Goal: Task Accomplishment & Management: Use online tool/utility

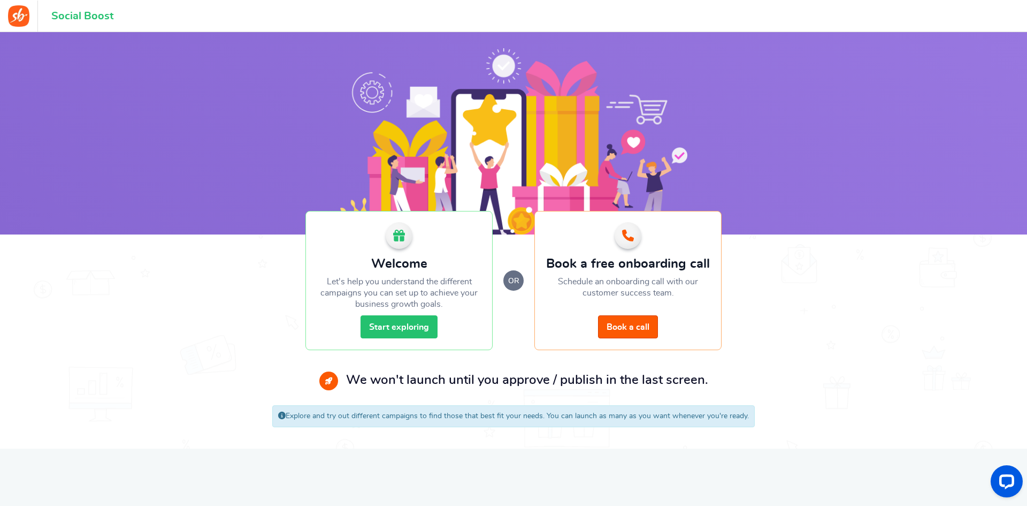
click at [407, 328] on link "Start exploring" at bounding box center [399, 326] width 77 height 23
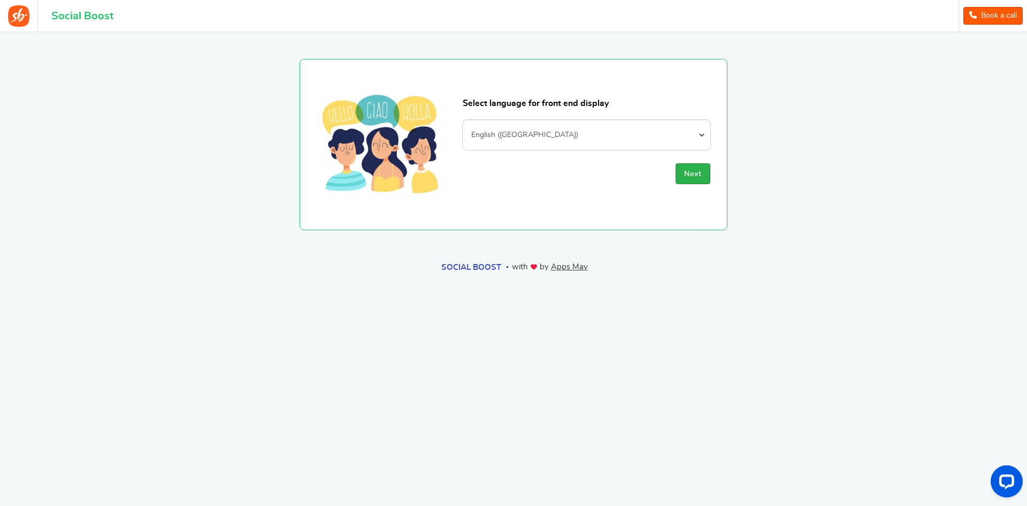
click at [699, 166] on button "Next" at bounding box center [693, 173] width 35 height 21
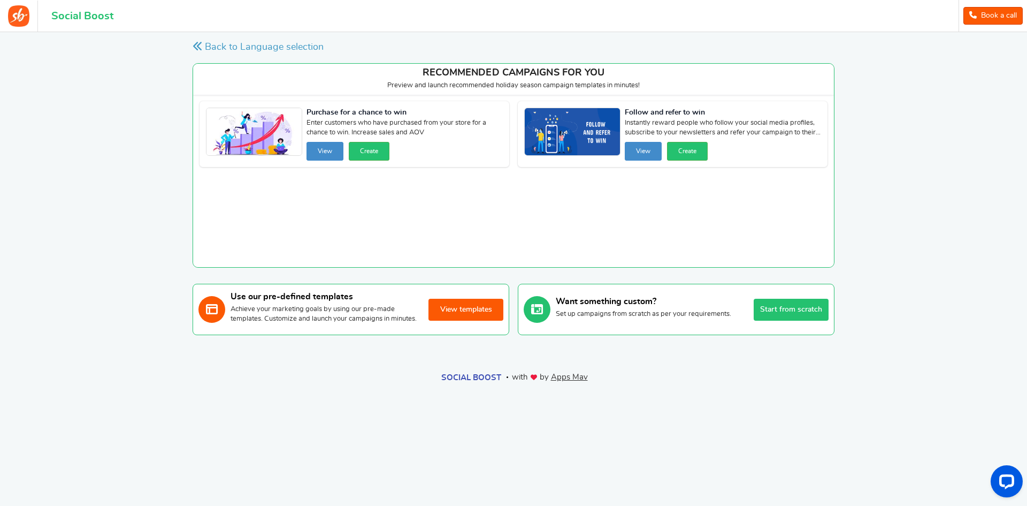
click at [463, 313] on button "View templates" at bounding box center [465, 309] width 75 height 22
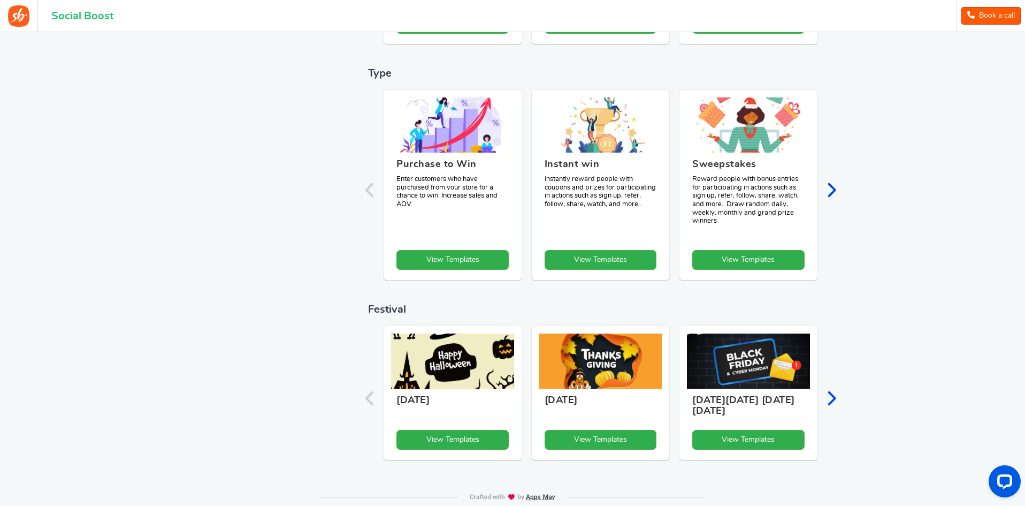
scroll to position [402, 0]
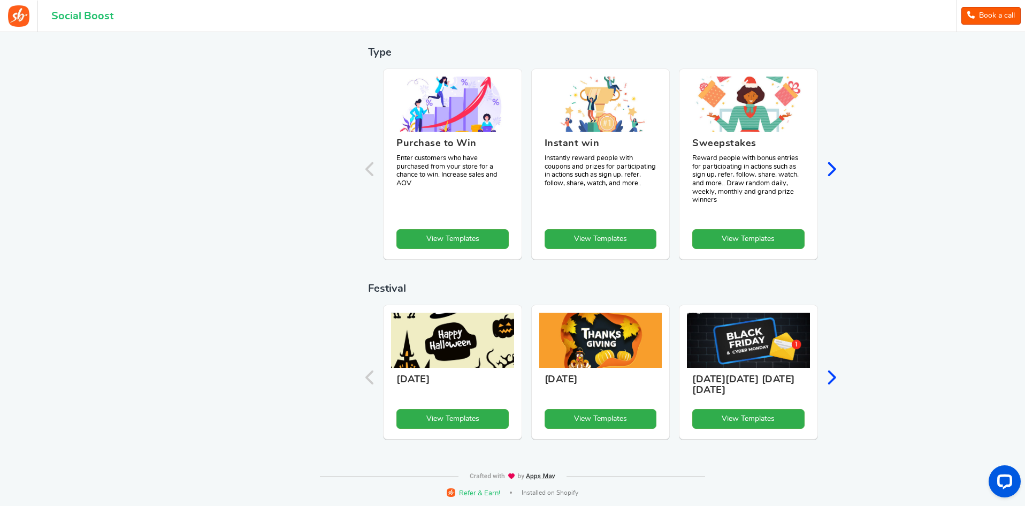
click at [828, 374] on icon "Next slide" at bounding box center [831, 377] width 10 height 16
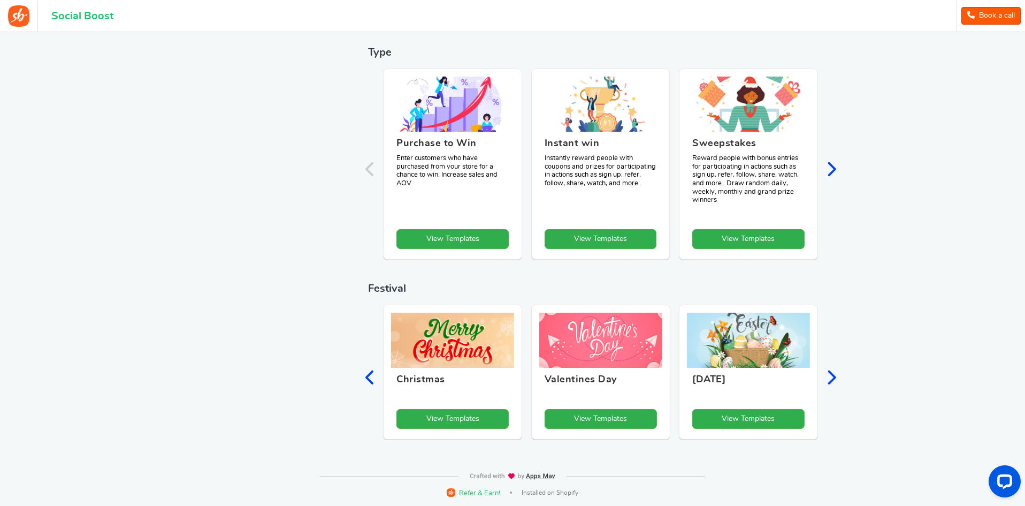
click at [839, 373] on div "Back Back View Templates Achieve your marketing goals by using our quick and ea…" at bounding box center [512, 45] width 663 height 814
click at [830, 373] on icon "Next slide" at bounding box center [831, 377] width 10 height 16
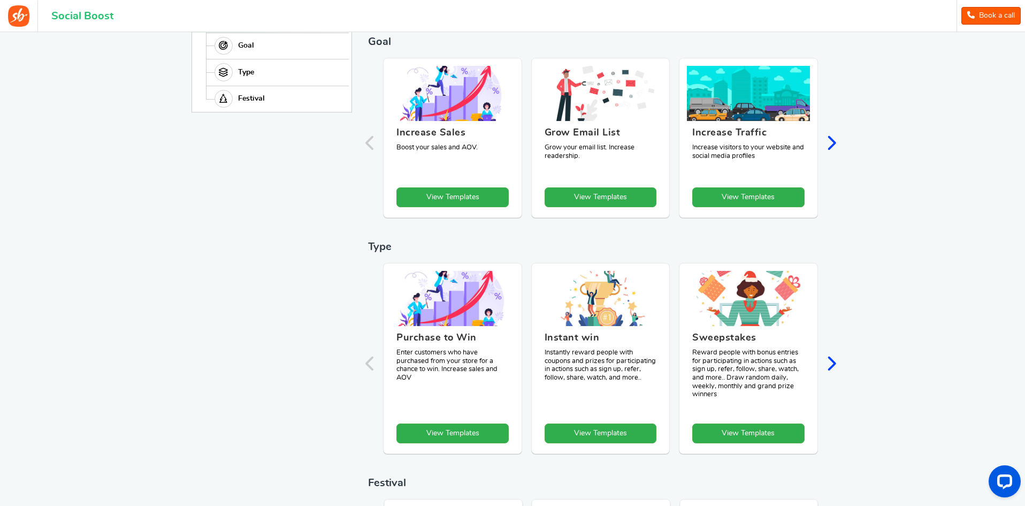
scroll to position [242, 0]
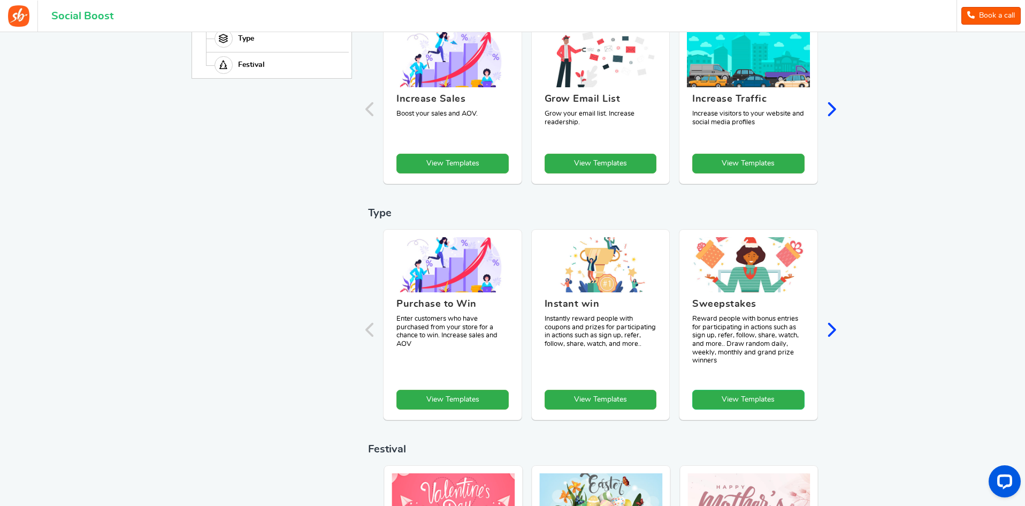
click at [509, 398] on link "View Templates" at bounding box center [452, 399] width 112 height 20
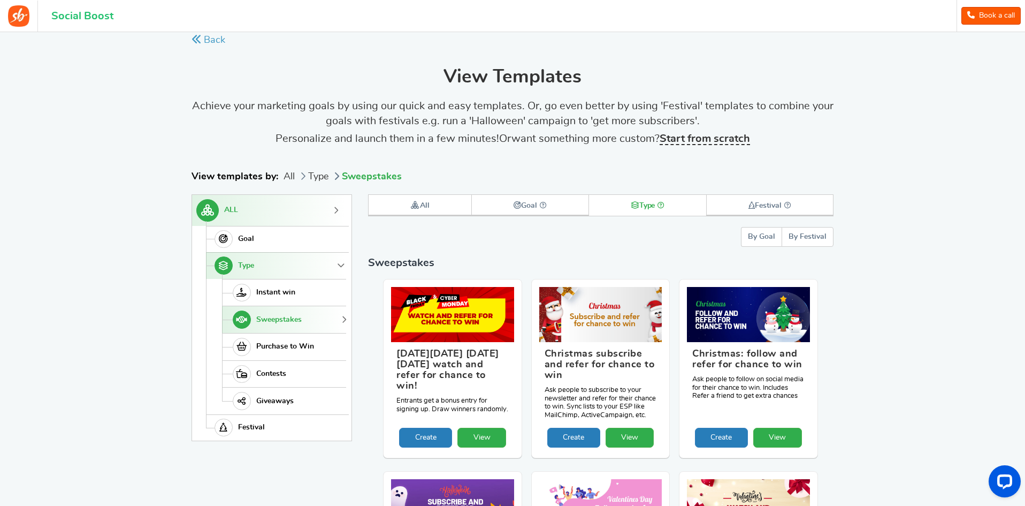
scroll to position [0, 0]
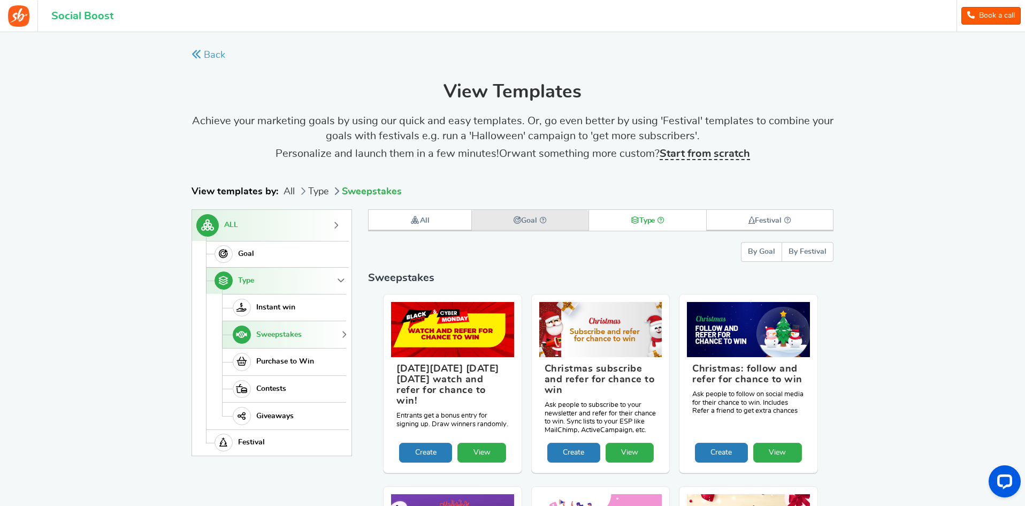
click at [507, 224] on link "Goal" at bounding box center [530, 220] width 117 height 21
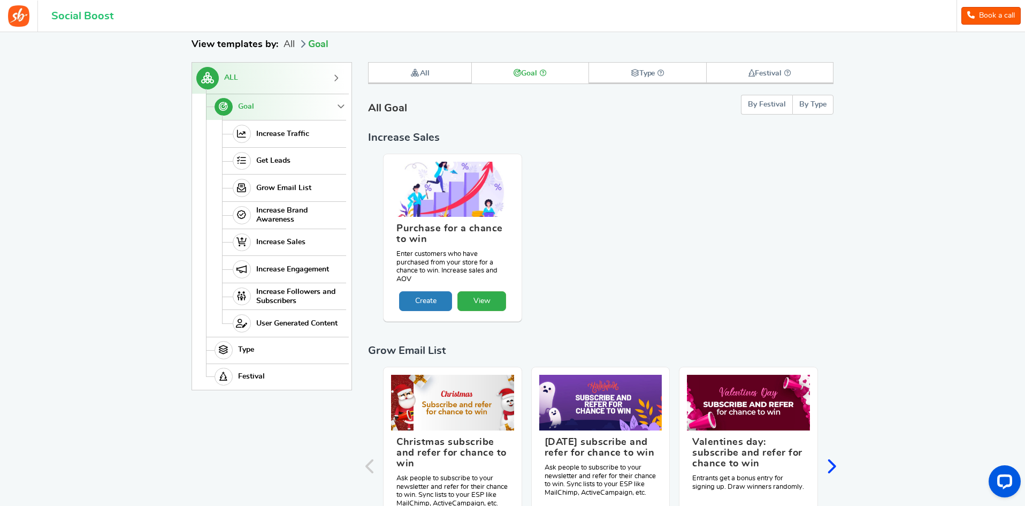
scroll to position [148, 0]
click at [482, 301] on link "View" at bounding box center [481, 300] width 49 height 20
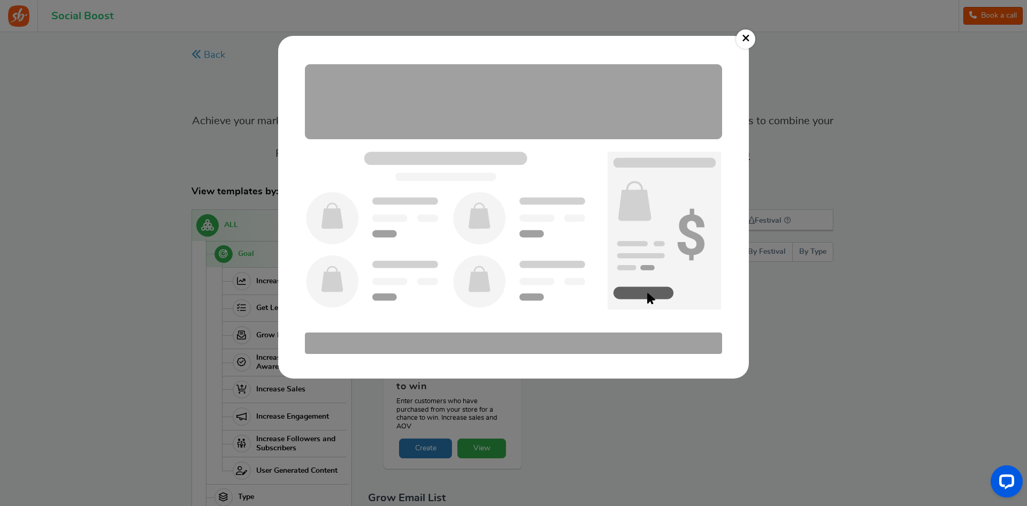
click at [417, 257] on img at bounding box center [513, 207] width 449 height 321
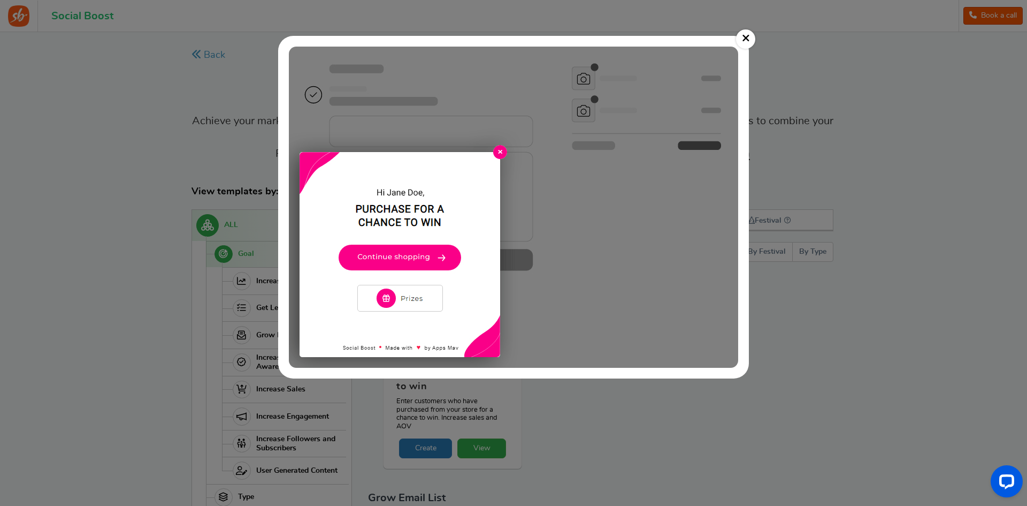
click at [414, 301] on img at bounding box center [513, 207] width 449 height 321
click at [497, 153] on img at bounding box center [513, 207] width 449 height 321
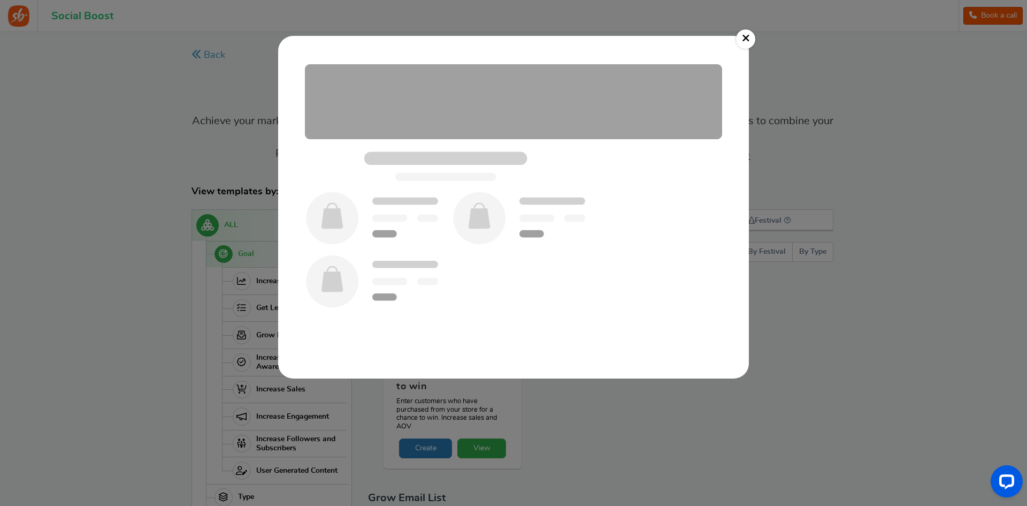
drag, startPoint x: 752, startPoint y: 39, endPoint x: 745, endPoint y: 40, distance: 7.6
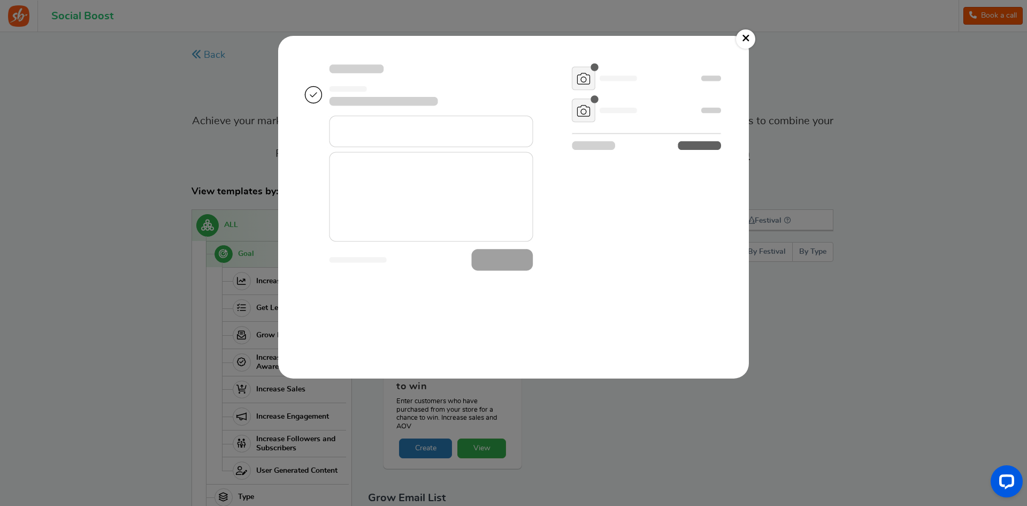
click at [748, 39] on link "×" at bounding box center [745, 38] width 19 height 19
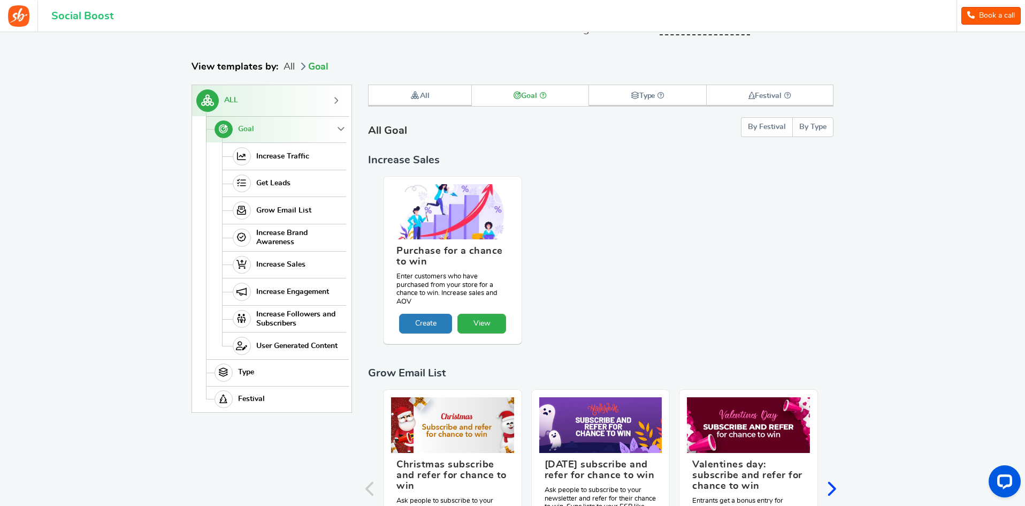
scroll to position [160, 0]
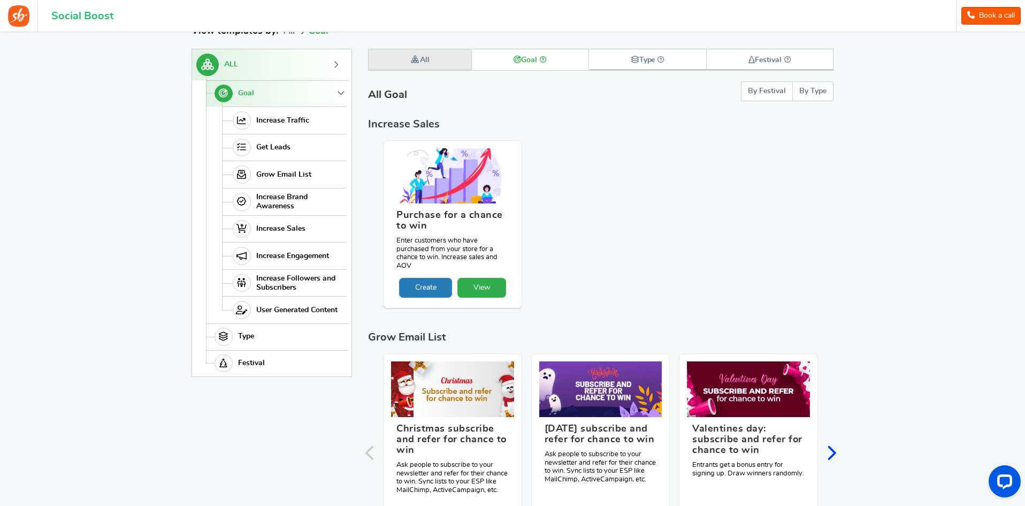
click at [433, 64] on link "All" at bounding box center [420, 59] width 103 height 21
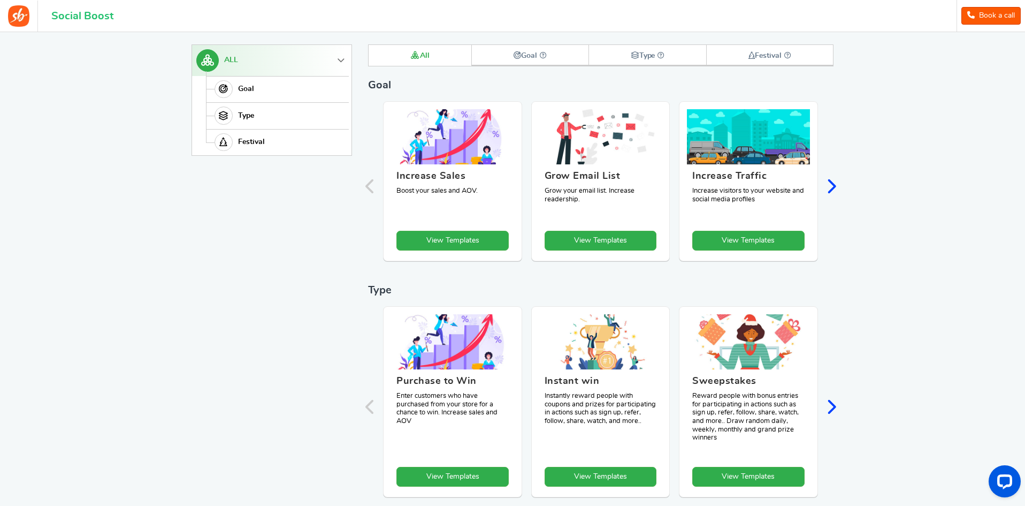
scroll to position [201, 0]
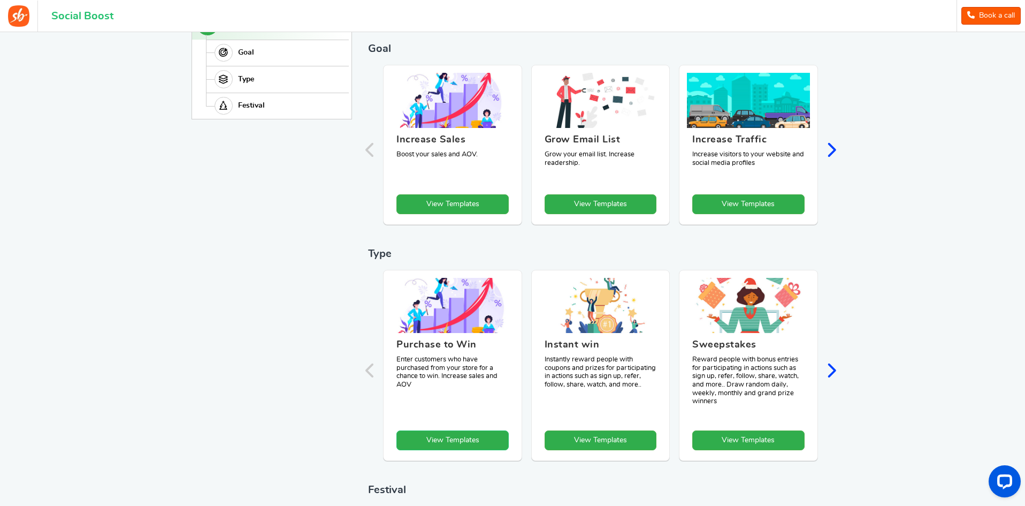
click at [448, 436] on link "View Templates" at bounding box center [452, 440] width 112 height 20
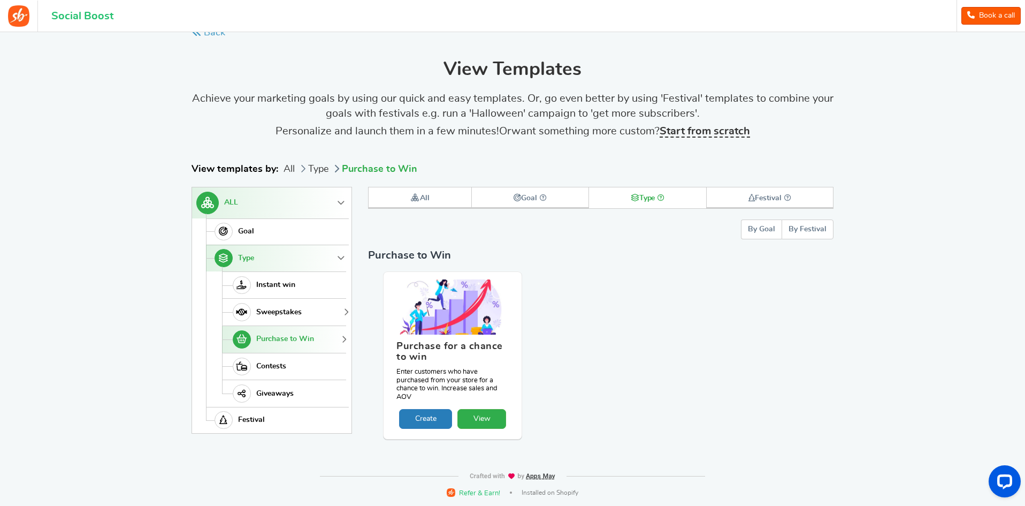
click at [285, 311] on span "Sweepstakes" at bounding box center [278, 312] width 45 height 9
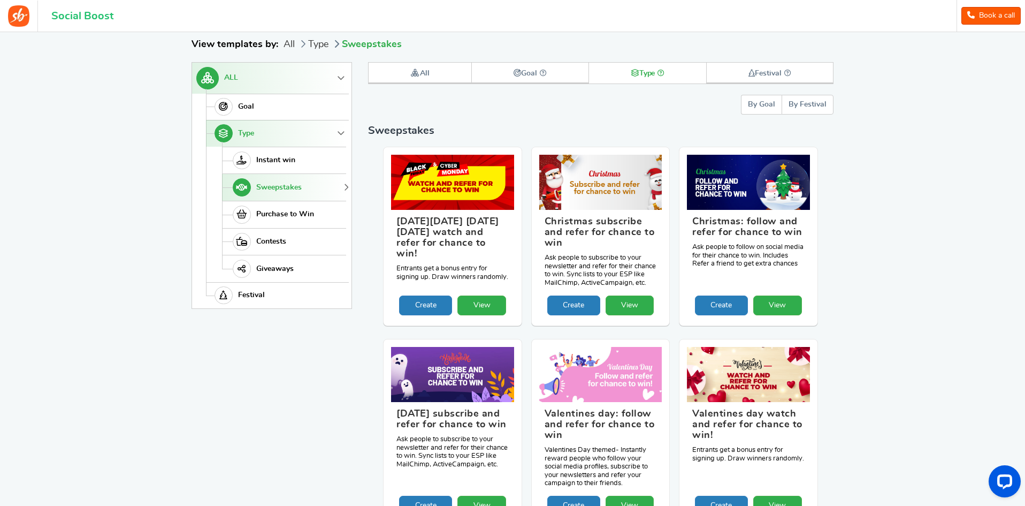
scroll to position [148, 0]
click at [276, 215] on span "Purchase to Win" at bounding box center [285, 213] width 58 height 9
click at [332, 93] on link "ALL" at bounding box center [269, 77] width 154 height 31
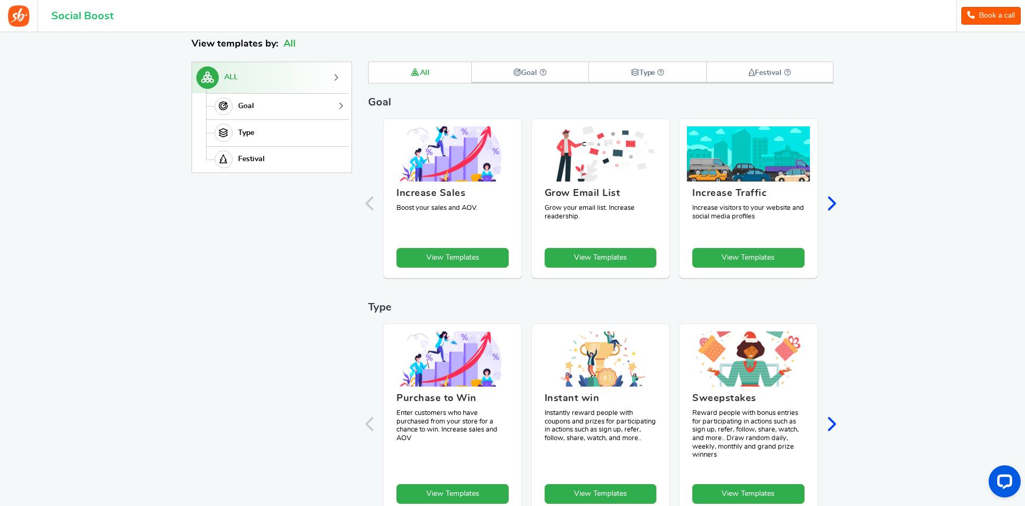
click at [245, 108] on span "Goal" at bounding box center [246, 106] width 16 height 9
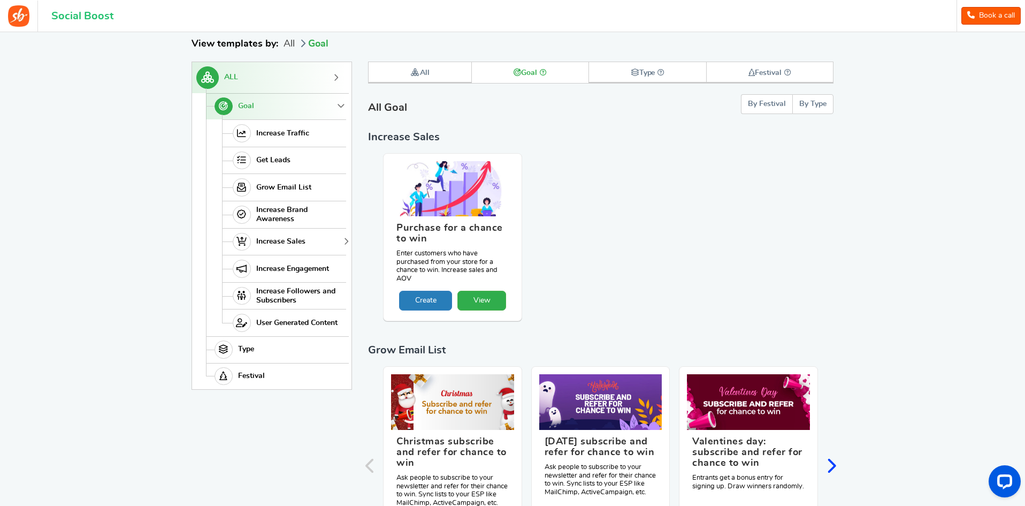
click at [277, 239] on span "Increase Sales" at bounding box center [280, 241] width 49 height 9
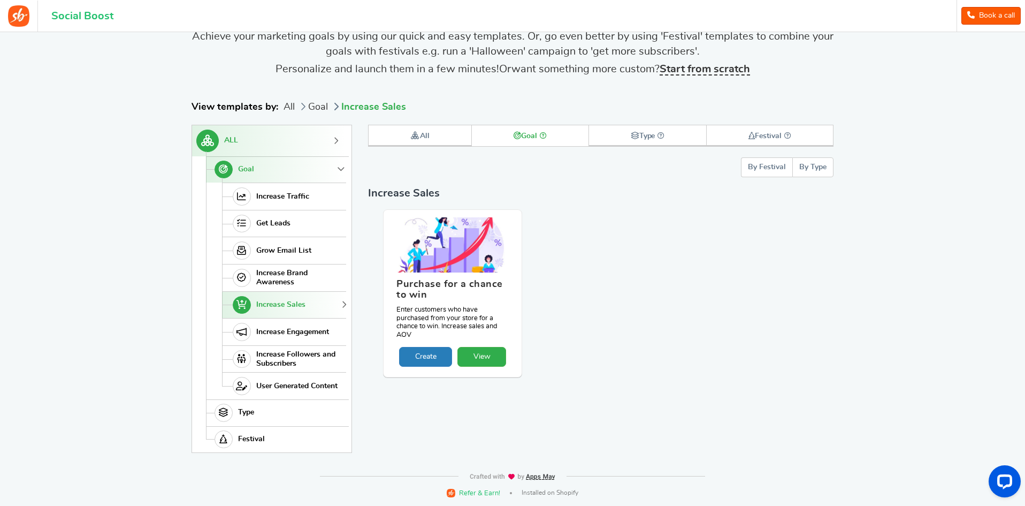
click at [421, 347] on figcaption "Purchase for a chance to win Enter customers who have purchased from your store…" at bounding box center [452, 309] width 123 height 74
click at [430, 356] on link "Create" at bounding box center [425, 357] width 53 height 20
